Goal: Task Accomplishment & Management: Complete application form

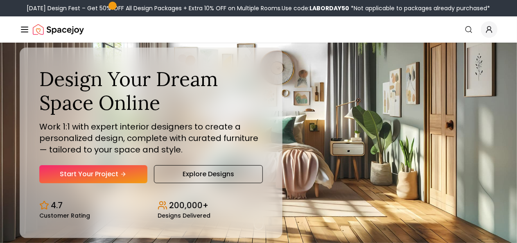
click at [0, 0] on link "Start Your Project" at bounding box center [0, 0] width 0 height 0
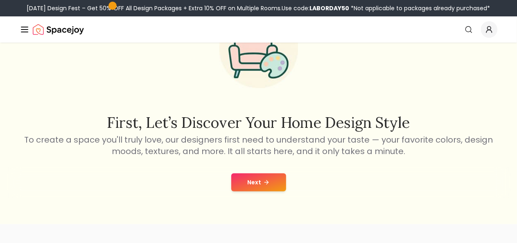
scroll to position [73, 0]
click at [275, 192] on div "Next" at bounding box center [258, 181] width 503 height 31
click at [266, 180] on icon at bounding box center [266, 181] width 7 height 7
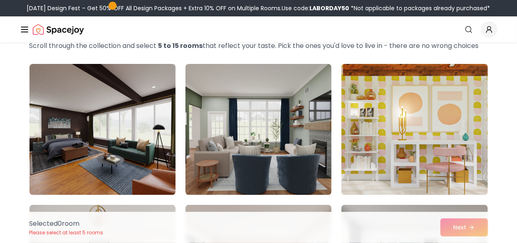
scroll to position [47, 0]
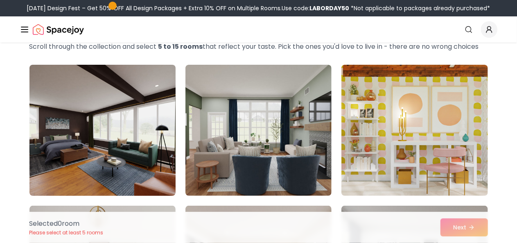
click at [114, 136] on img at bounding box center [102, 129] width 153 height 137
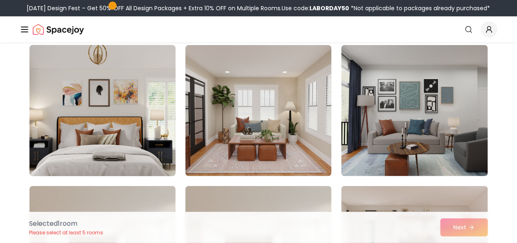
scroll to position [207, 0]
click at [148, 127] on img at bounding box center [102, 109] width 153 height 137
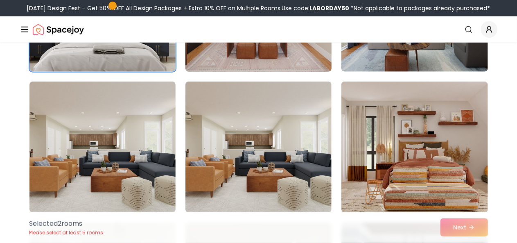
scroll to position [314, 0]
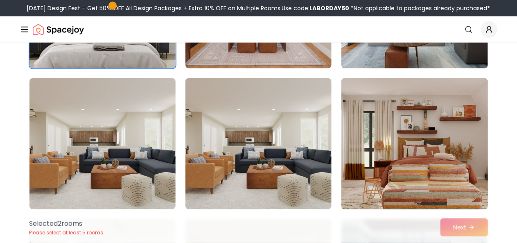
click at [400, 174] on img at bounding box center [413, 143] width 153 height 137
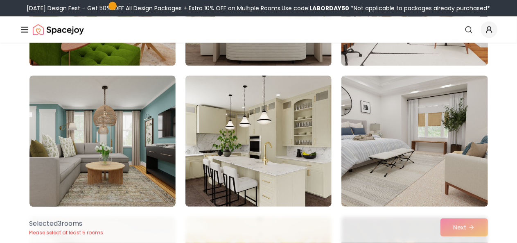
scroll to position [1023, 0]
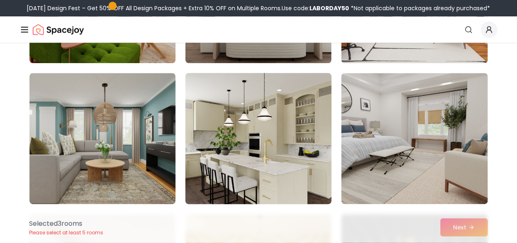
click at [252, 140] on img at bounding box center [258, 138] width 153 height 137
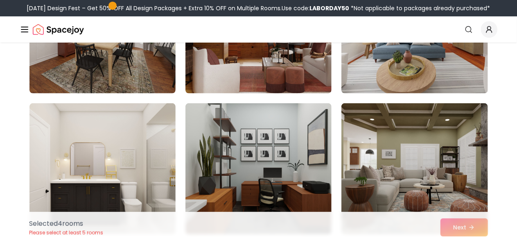
scroll to position [1742, 0]
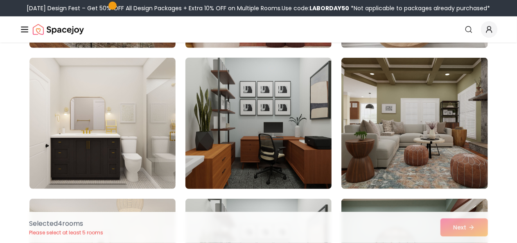
click at [245, 137] on img at bounding box center [258, 122] width 153 height 137
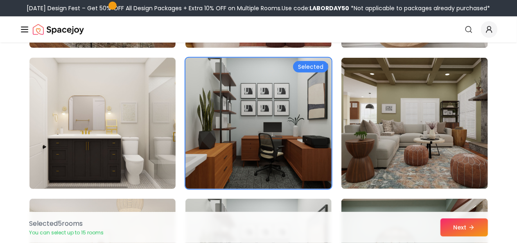
click at [97, 111] on img at bounding box center [102, 122] width 153 height 137
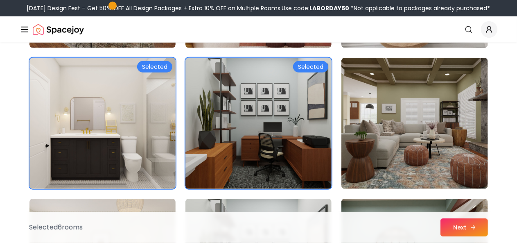
click at [463, 222] on button "Next" at bounding box center [463, 227] width 47 height 18
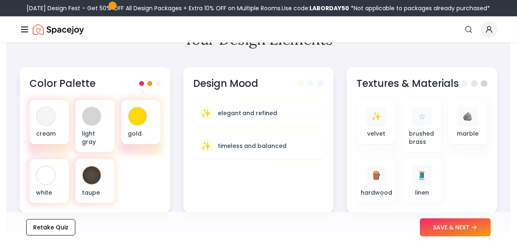
scroll to position [283, 0]
